Goal: Task Accomplishment & Management: Use online tool/utility

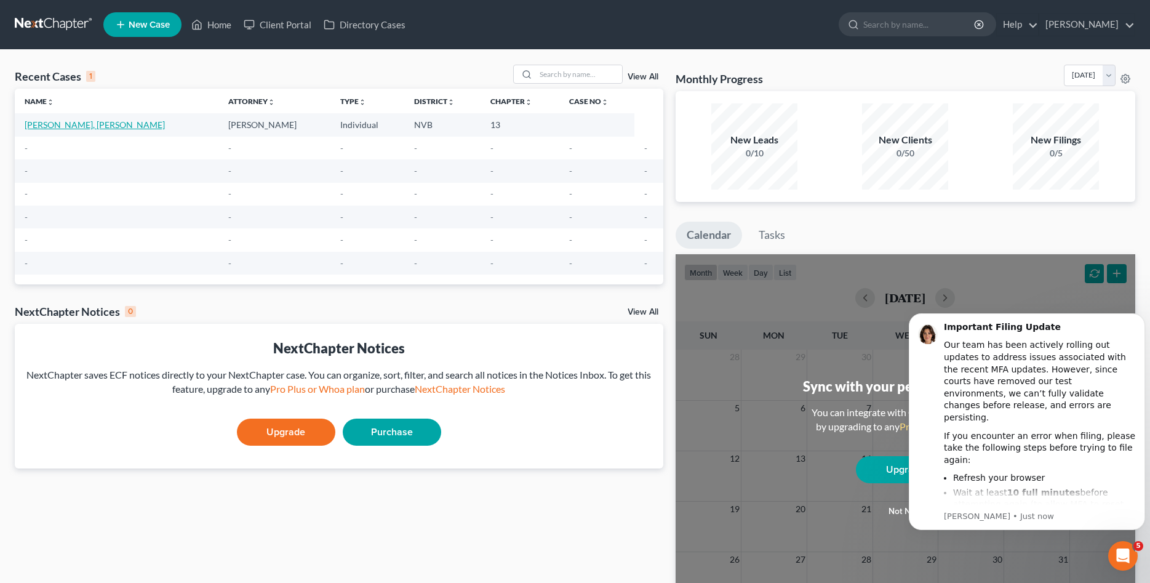
click at [70, 123] on link "[PERSON_NAME], [PERSON_NAME]" at bounding box center [95, 124] width 140 height 10
select select "0"
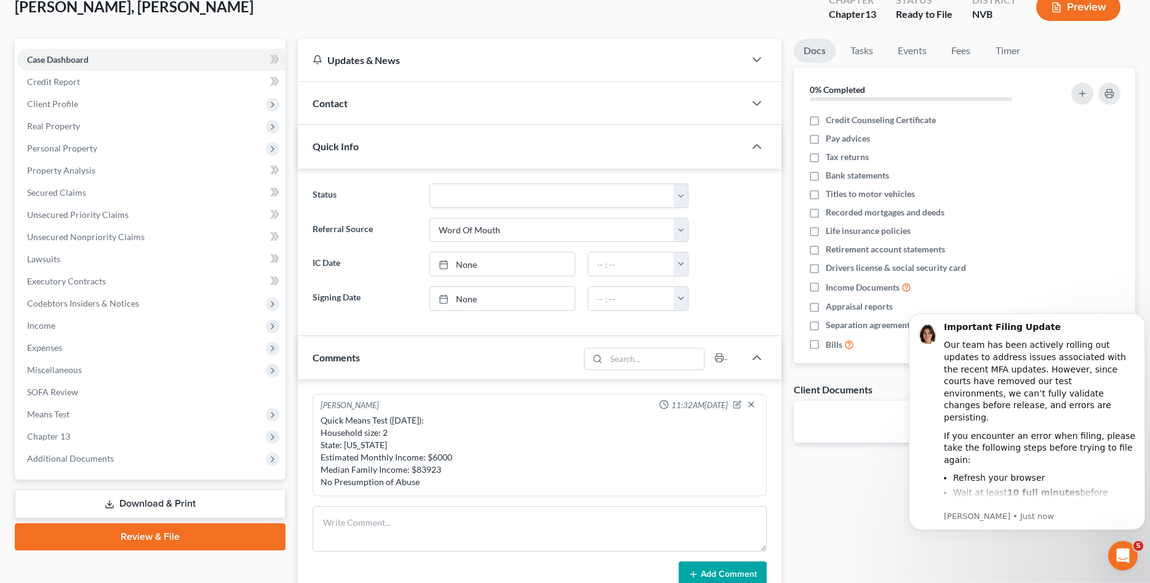
scroll to position [188, 0]
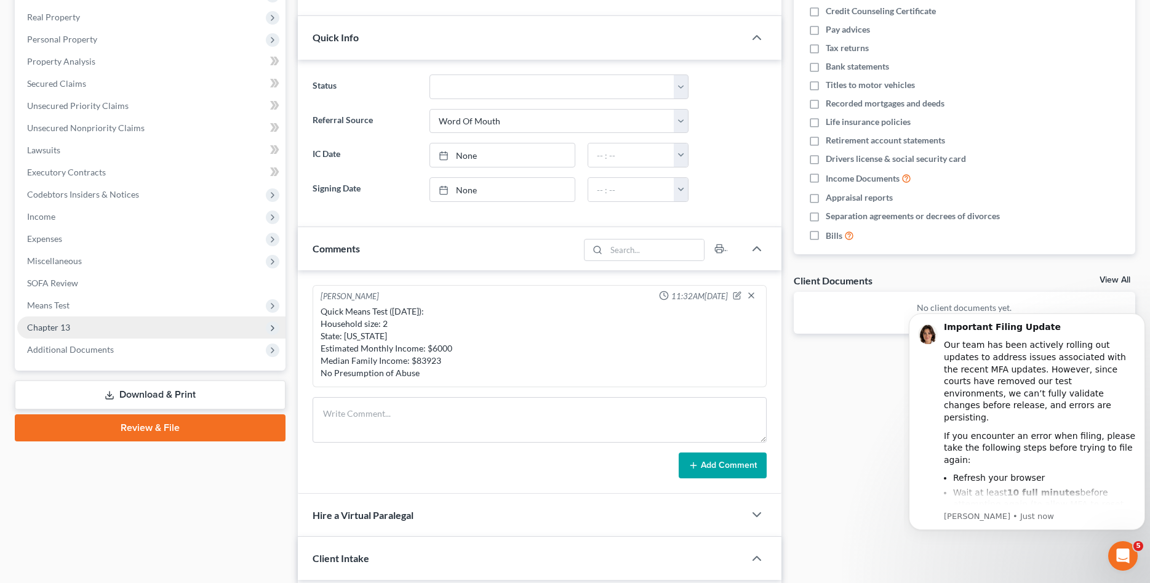
click at [78, 329] on span "Chapter 13" at bounding box center [151, 327] width 268 height 22
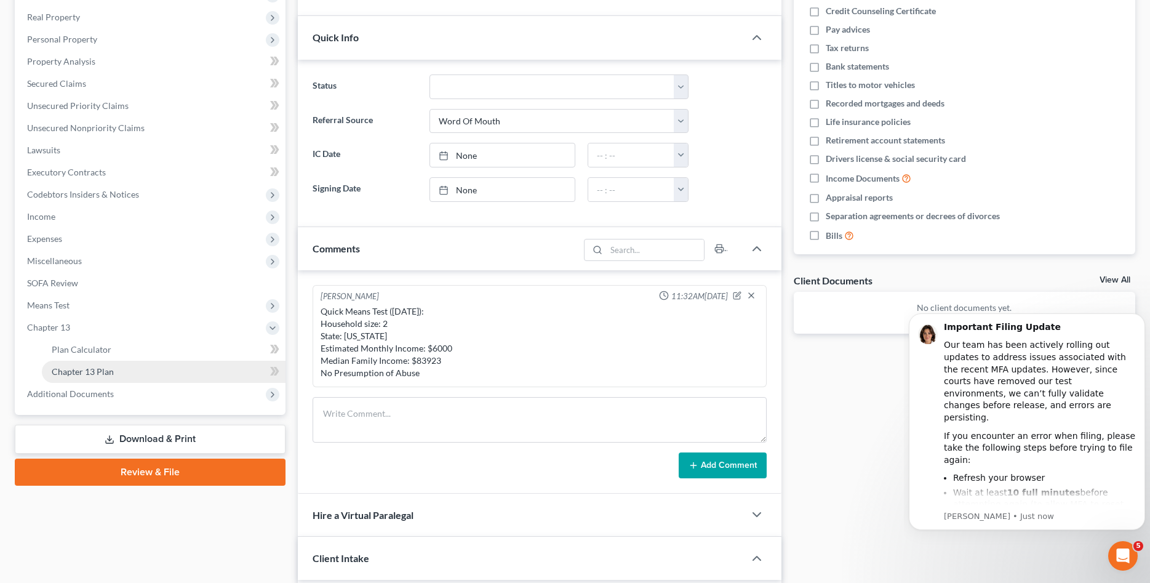
click at [86, 375] on span "Chapter 13 Plan" at bounding box center [83, 371] width 62 height 10
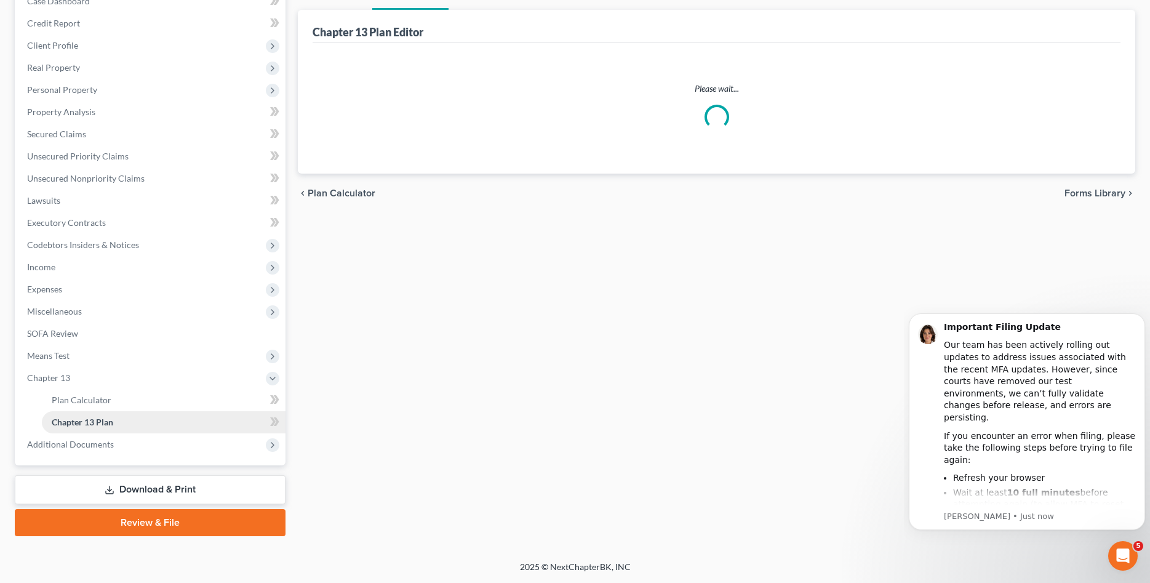
scroll to position [137, 0]
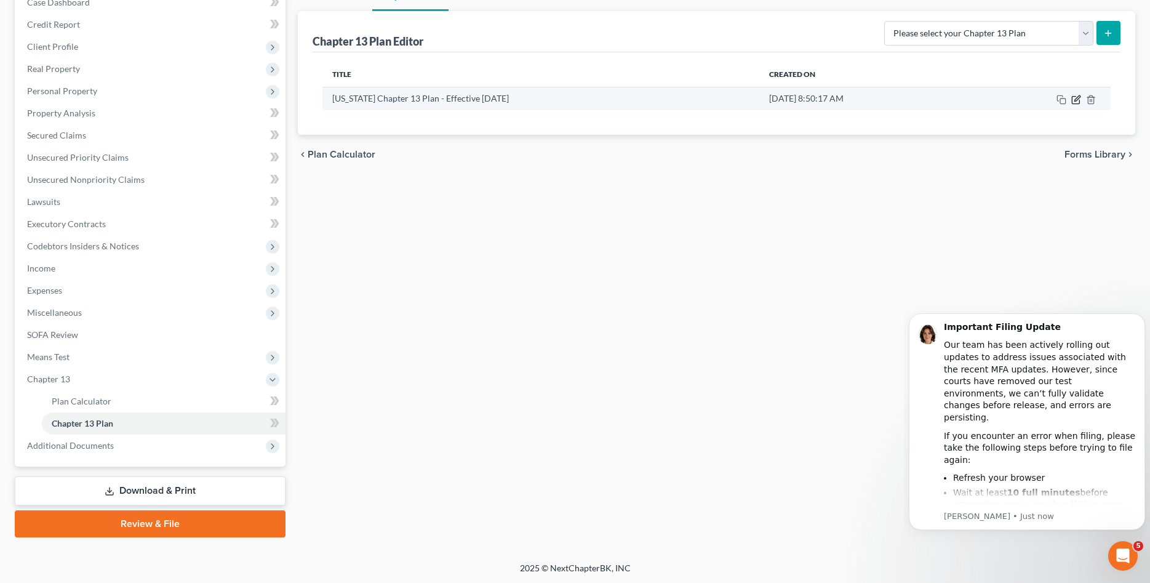
click at [1076, 99] on icon "button" at bounding box center [1076, 100] width 10 height 10
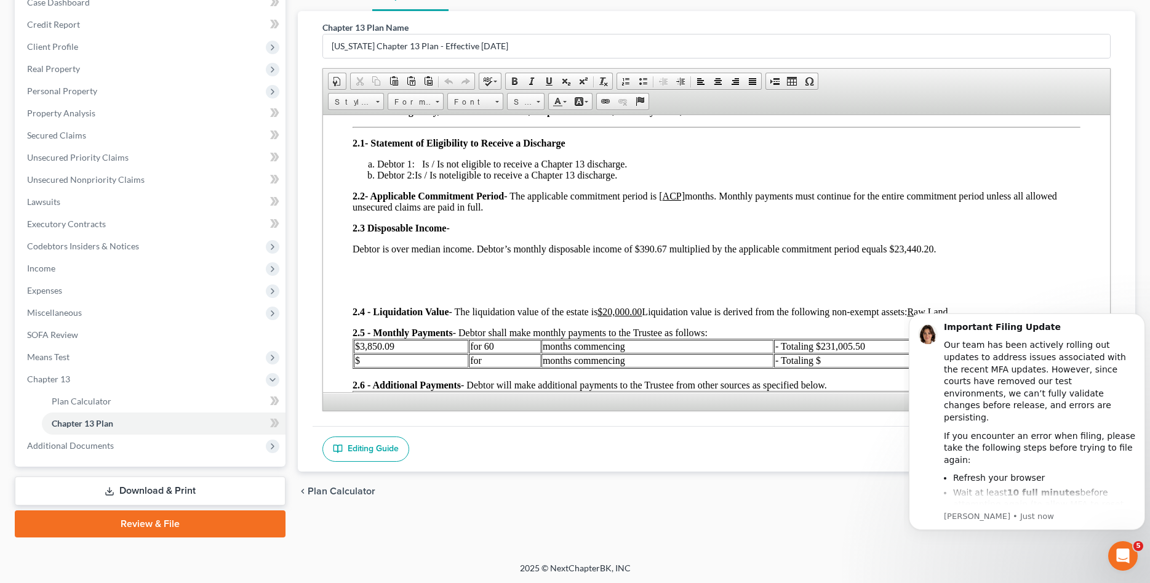
scroll to position [314, 0]
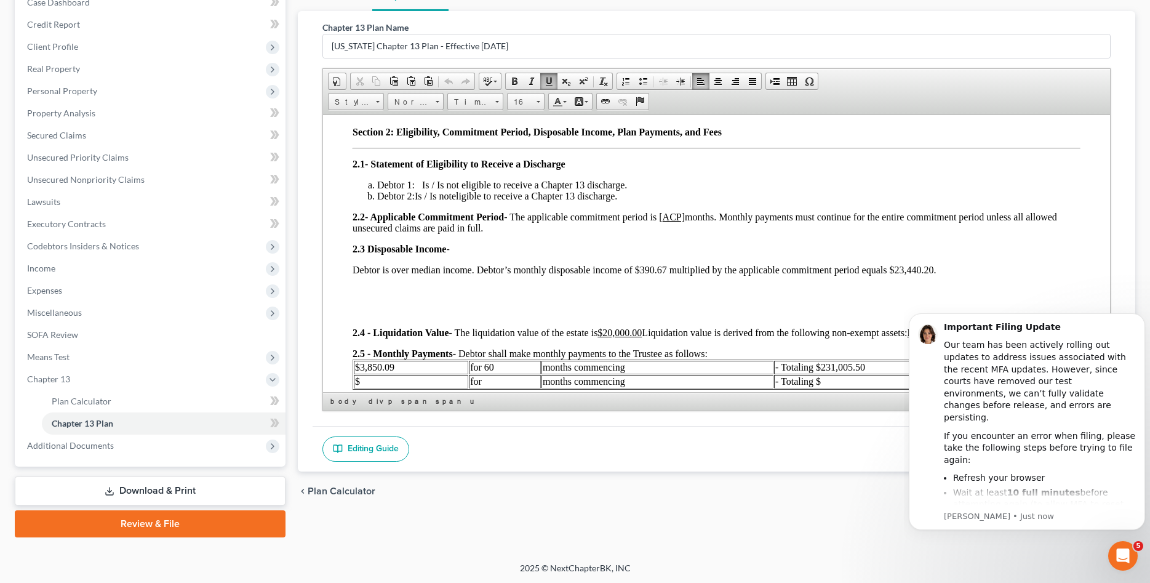
click at [685, 216] on u "ACP]" at bounding box center [674, 216] width 22 height 10
click at [682, 221] on u "ACP]" at bounding box center [674, 216] width 22 height 10
click at [435, 303] on div "Section 1: Notices 1.1 - Valuation of Collateral and Lien Avoidance Requires a …" at bounding box center [717, 232] width 728 height 446
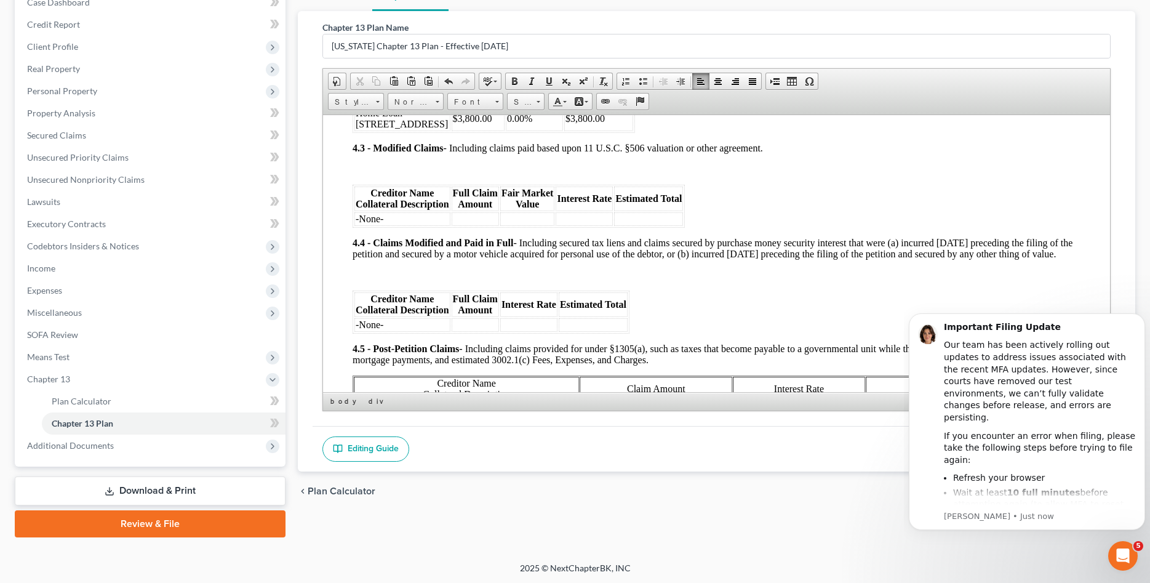
scroll to position [1255, 0]
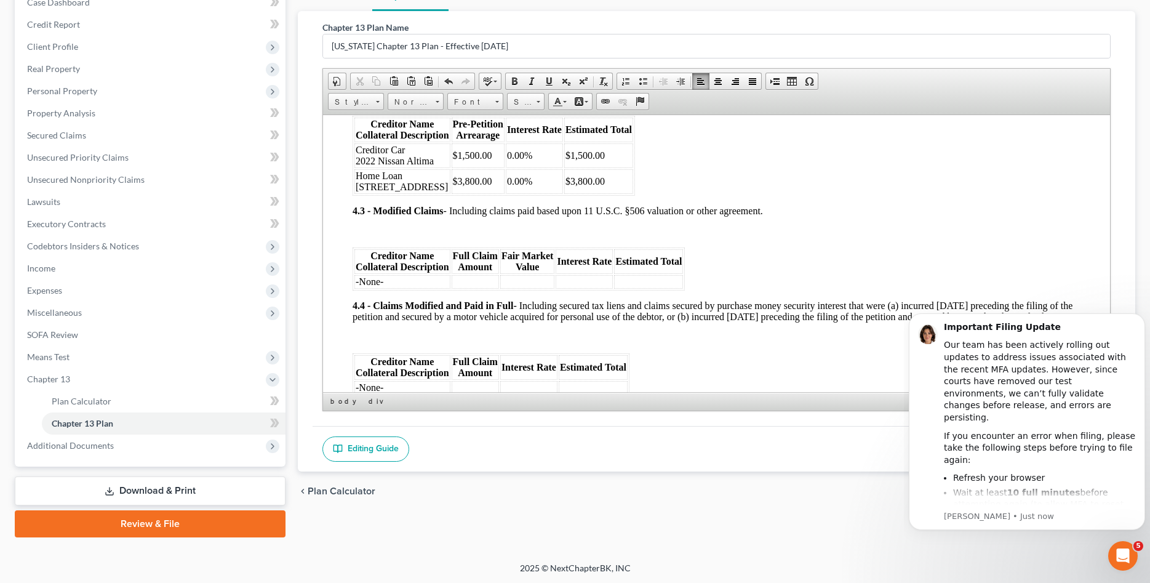
click at [531, 250] on th "Fair Market Value" at bounding box center [527, 261] width 55 height 25
drag, startPoint x: 529, startPoint y: 245, endPoint x: 531, endPoint y: 238, distance: 7.0
click at [529, 244] on div "4.2 - Pre-Petition Arrearages - Including claims for real and personal property…" at bounding box center [717, 500] width 728 height 855
click at [531, 238] on div "4.2 - Pre-Petition Arrearages - Including claims for real and personal property…" at bounding box center [717, 500] width 728 height 855
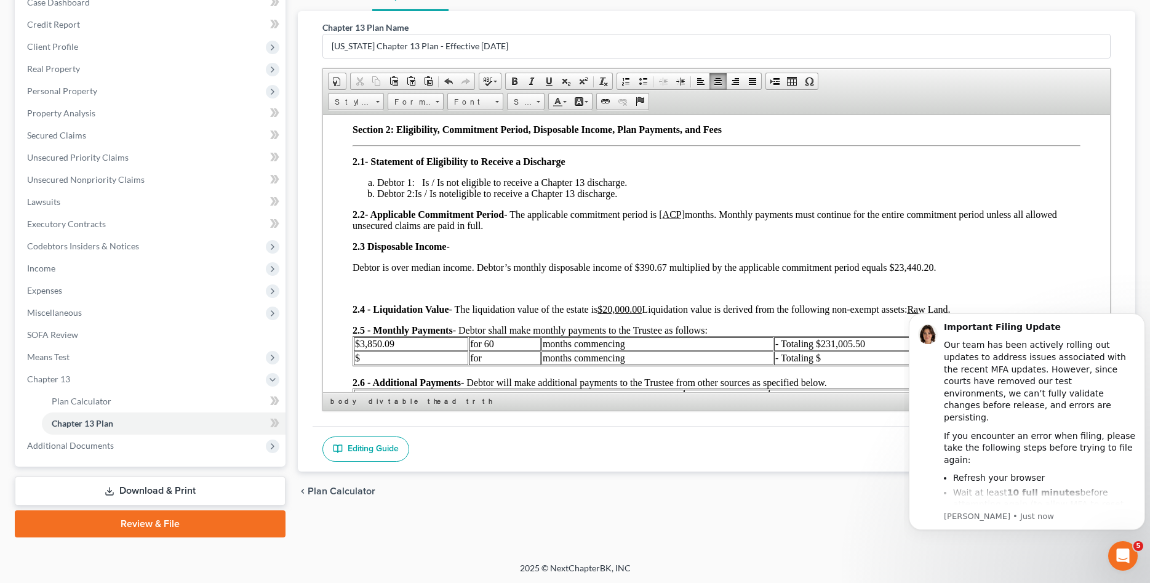
scroll to position [314, 0]
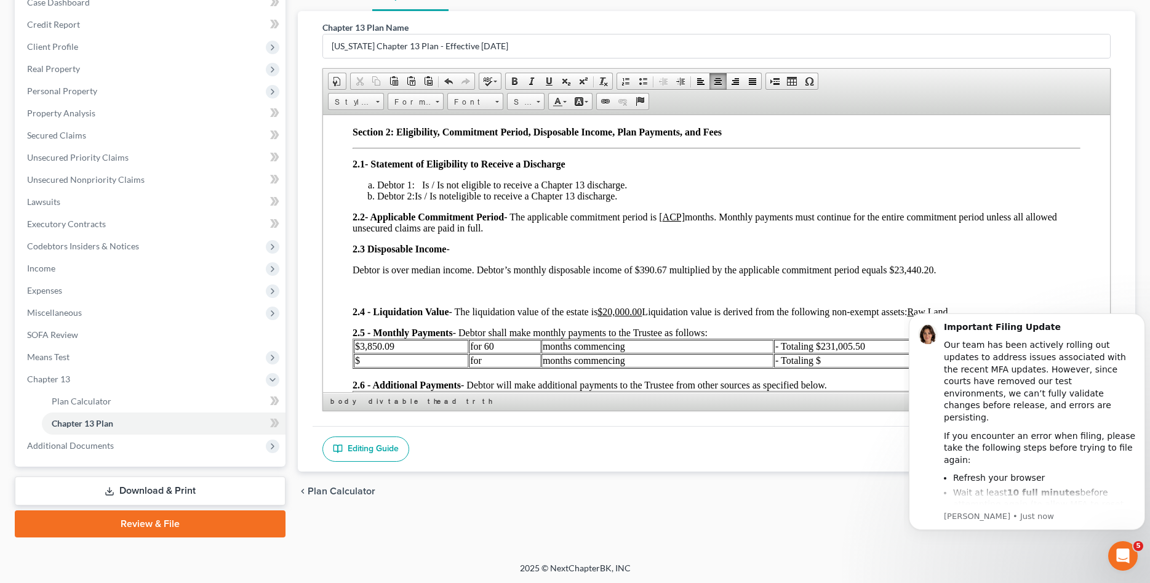
click at [685, 215] on u "ACP]" at bounding box center [674, 216] width 22 height 10
click at [571, 201] on div "Section 1: Notices 1.1 - Valuation of Collateral and Lien Avoidance Requires a …" at bounding box center [717, 221] width 728 height 425
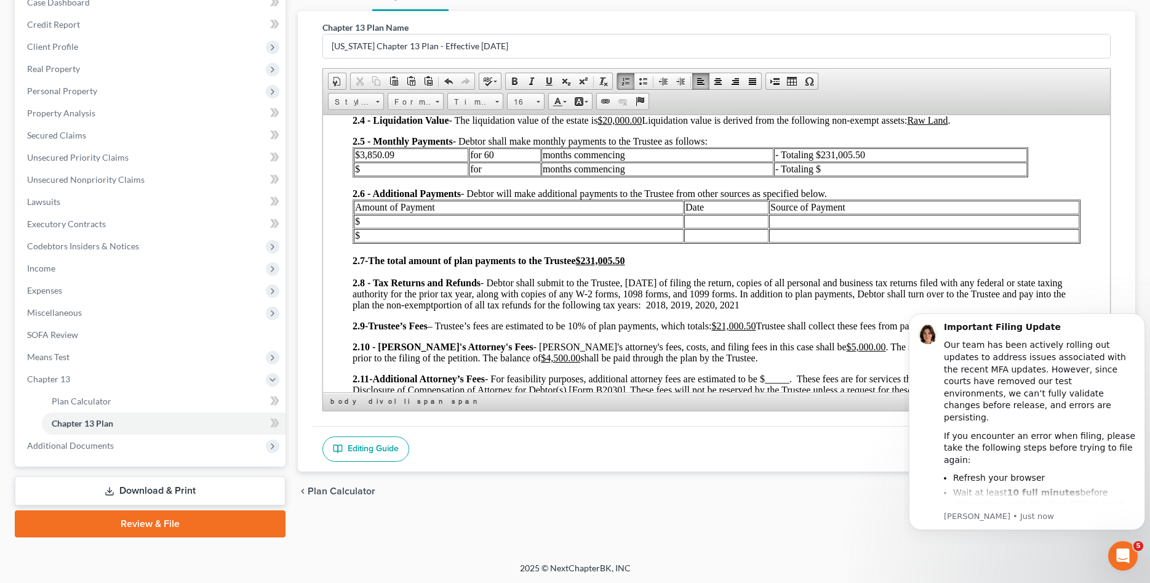
scroll to position [628, 0]
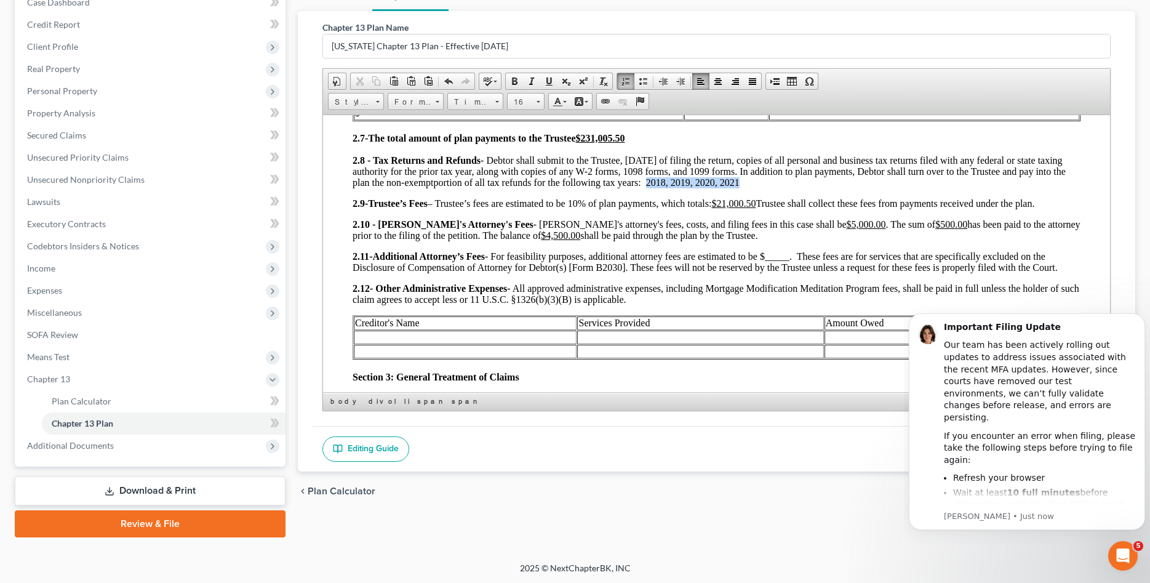
drag, startPoint x: 758, startPoint y: 183, endPoint x: 662, endPoint y: 186, distance: 95.4
click at [662, 186] on p "2.8 - Tax Returns and Refunds - Debtor shall submit to the Trustee, within 14 d…" at bounding box center [717, 170] width 728 height 33
drag, startPoint x: 772, startPoint y: 201, endPoint x: 725, endPoint y: 202, distance: 47.4
click at [725, 202] on span "Trustee’s Fees – Trustee’s fees are estimated to be 10% of plan payments, which…" at bounding box center [701, 203] width 667 height 10
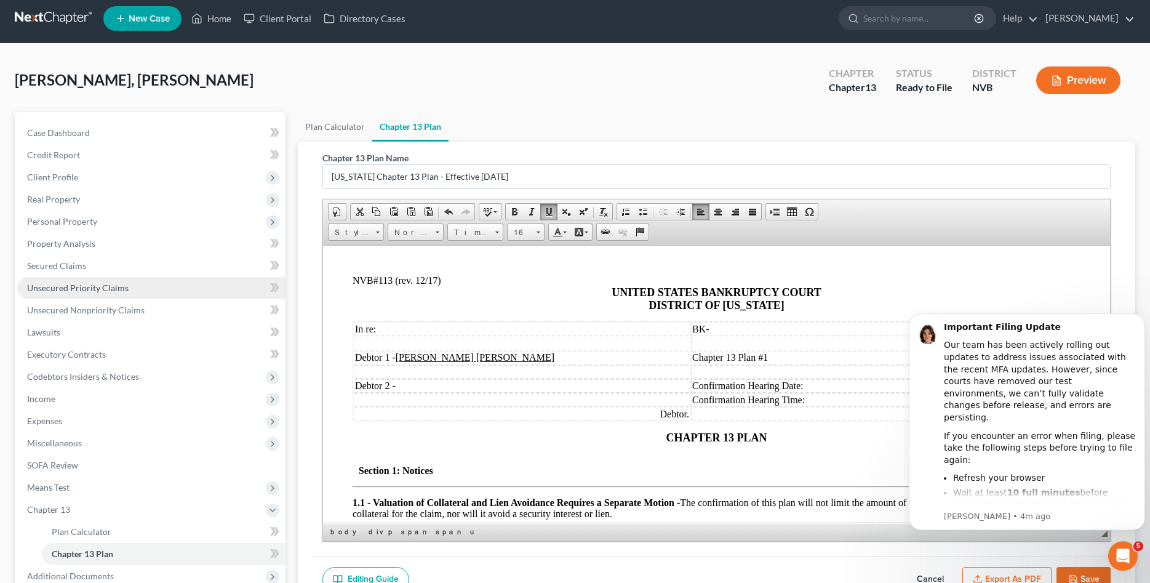
scroll to position [0, 0]
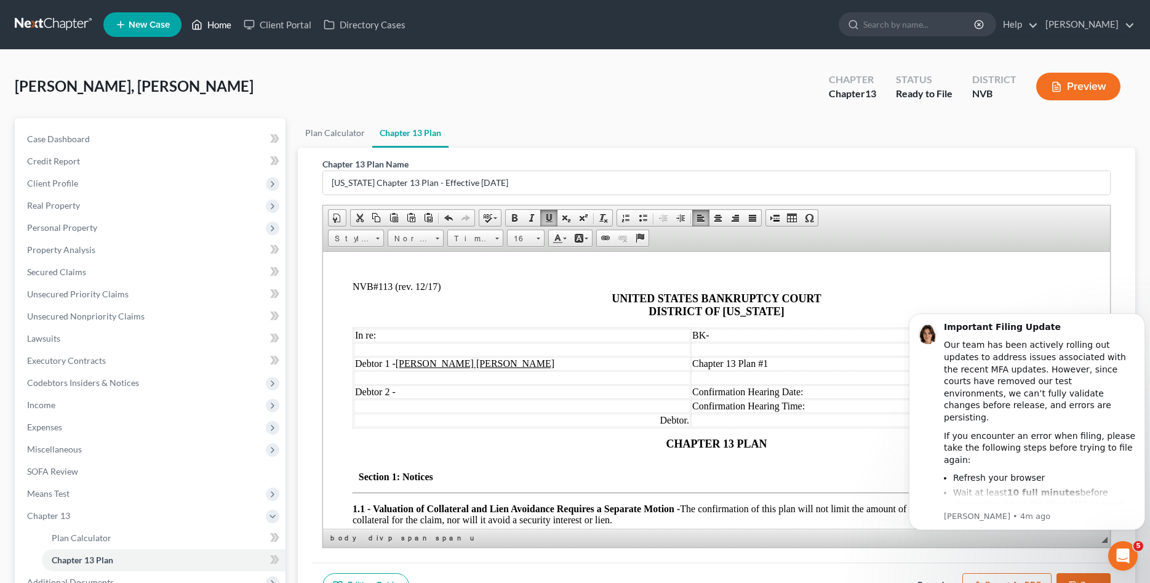
click at [222, 24] on link "Home" at bounding box center [211, 25] width 52 height 22
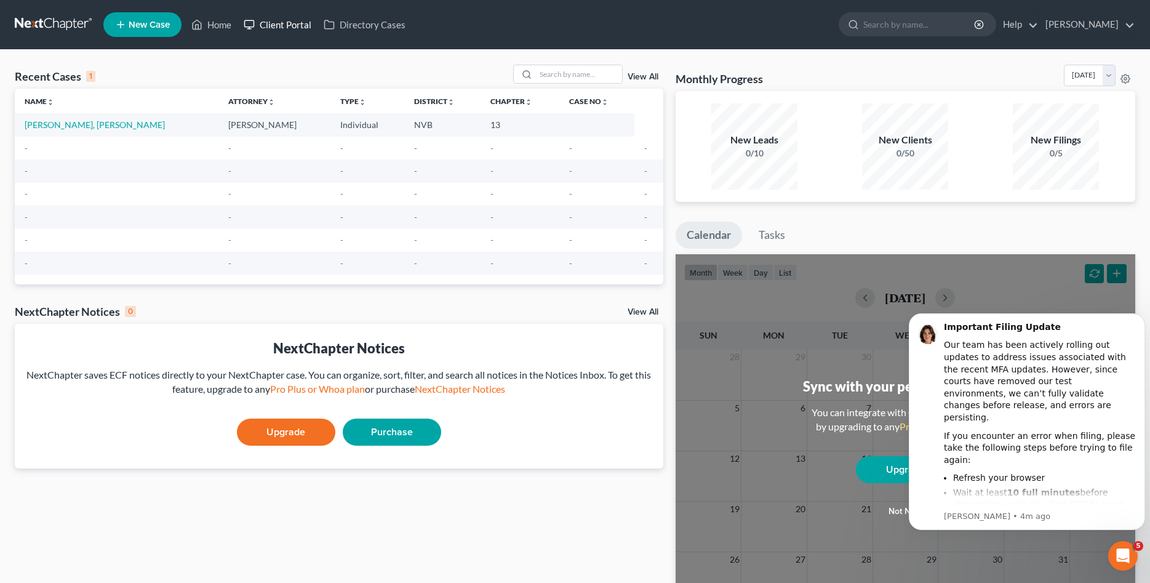
click at [287, 26] on link "Client Portal" at bounding box center [278, 25] width 80 height 22
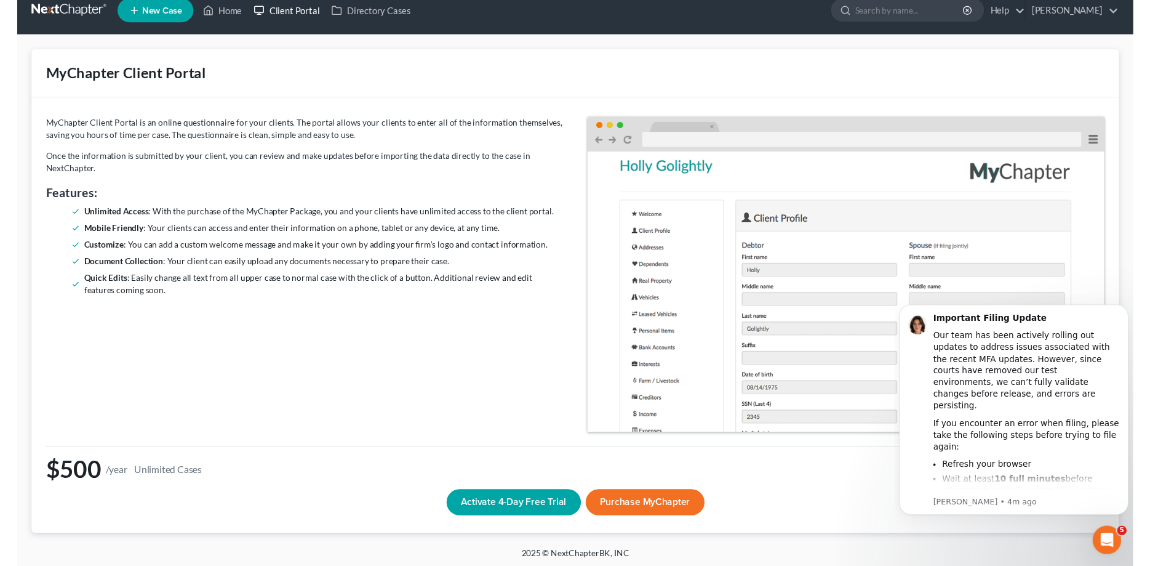
scroll to position [17, 0]
